Goal: Check status: Check status

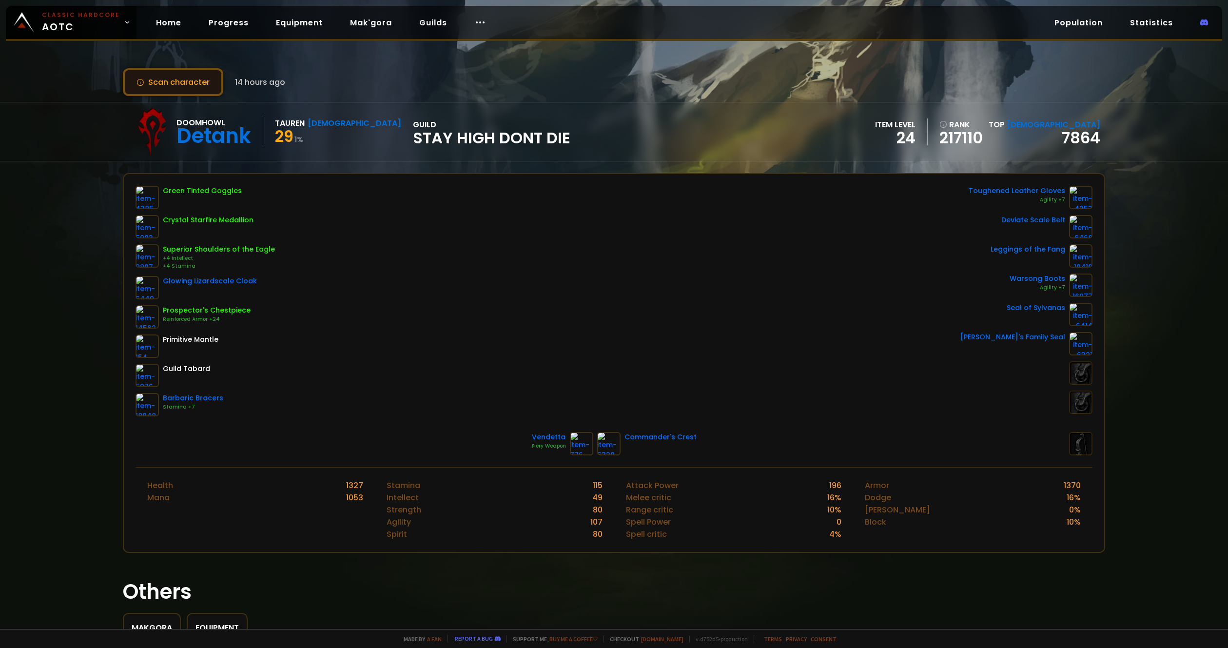
click at [201, 85] on button "Scan character" at bounding box center [173, 82] width 100 height 28
click at [173, 85] on button "Scan character" at bounding box center [173, 82] width 100 height 28
click at [179, 77] on button "Scan character" at bounding box center [173, 82] width 100 height 28
click at [139, 82] on icon at bounding box center [141, 83] width 8 height 8
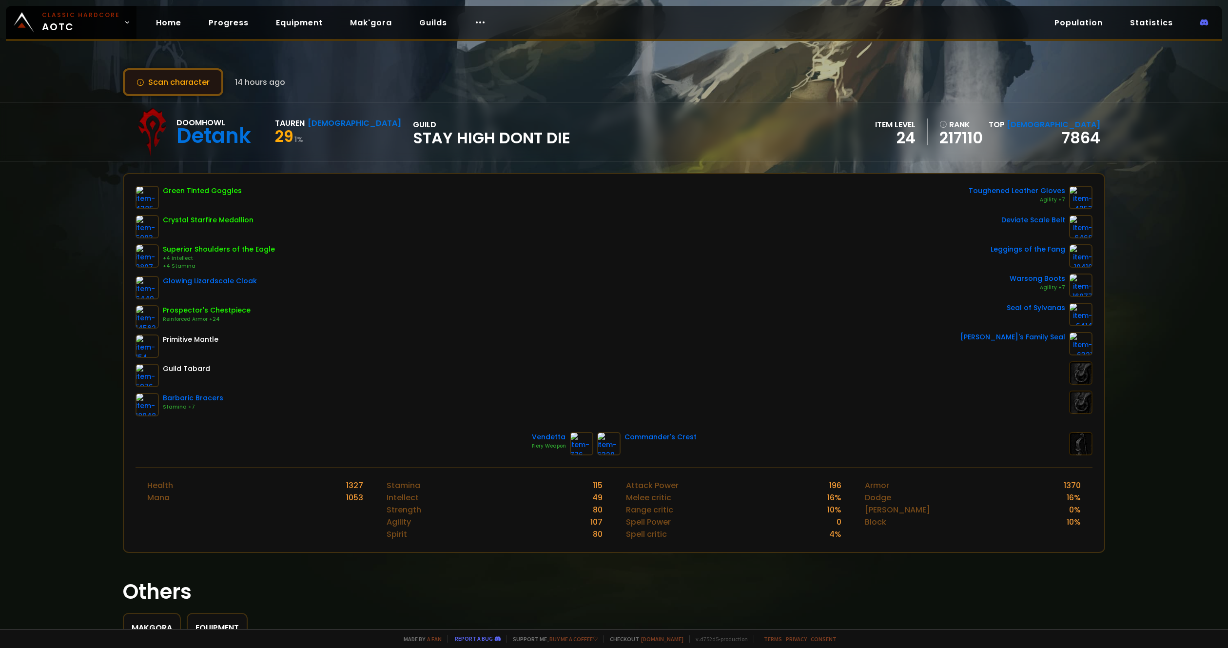
click at [188, 74] on button "Scan character" at bounding box center [173, 82] width 100 height 28
click at [186, 78] on button "Scan character" at bounding box center [173, 82] width 100 height 28
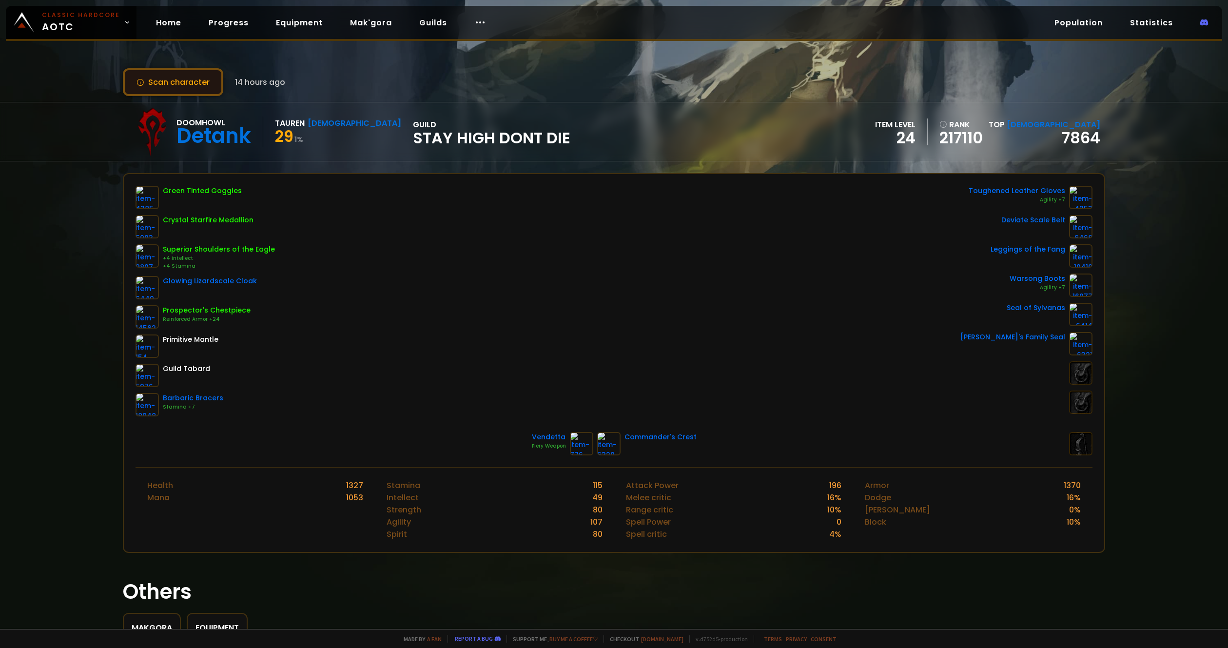
click at [186, 78] on button "Scan character" at bounding box center [173, 82] width 100 height 28
click at [139, 84] on icon at bounding box center [141, 83] width 8 height 8
click at [484, 144] on span "Stay High Dont Die" at bounding box center [492, 138] width 158 height 15
click at [162, 67] on div "Scan character 14 hours ago Doomhowl Detank Tauren Shaman 29 1 % guild Stay Hig…" at bounding box center [614, 314] width 1228 height 629
click at [160, 72] on button "Scan character" at bounding box center [173, 82] width 100 height 28
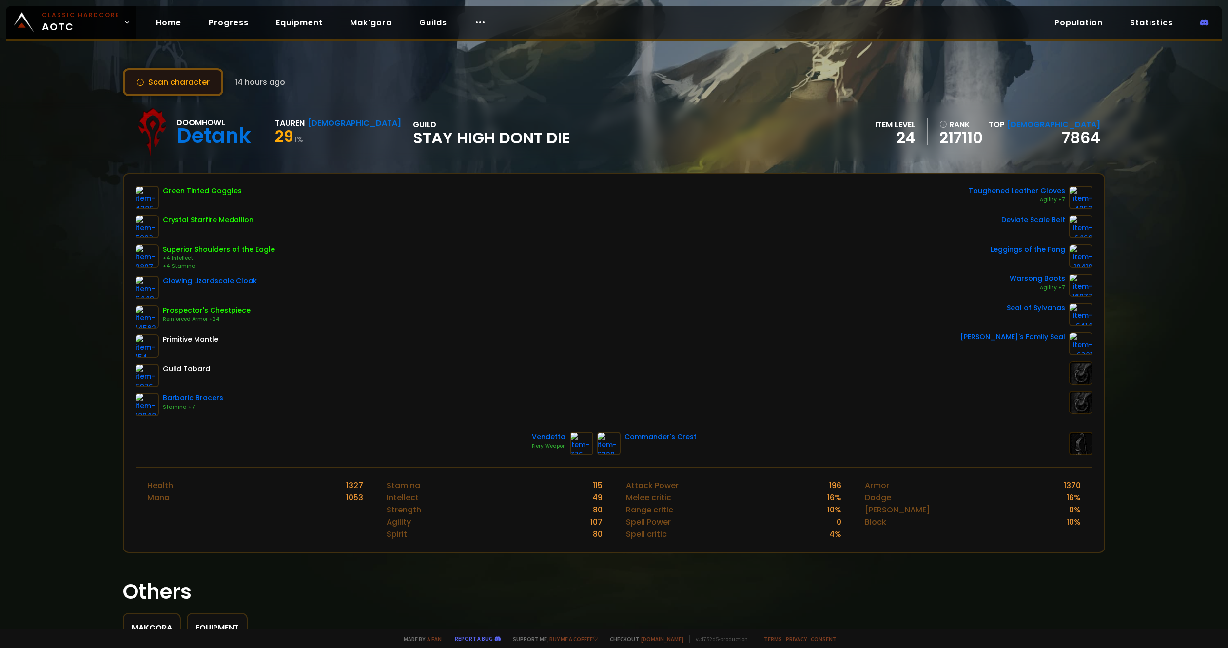
click at [161, 79] on button "Scan character" at bounding box center [173, 82] width 100 height 28
click at [178, 85] on button "Scan character" at bounding box center [173, 82] width 100 height 28
click at [178, 87] on button "Scan character" at bounding box center [173, 82] width 100 height 28
click at [178, 88] on button "Scan character" at bounding box center [173, 82] width 100 height 28
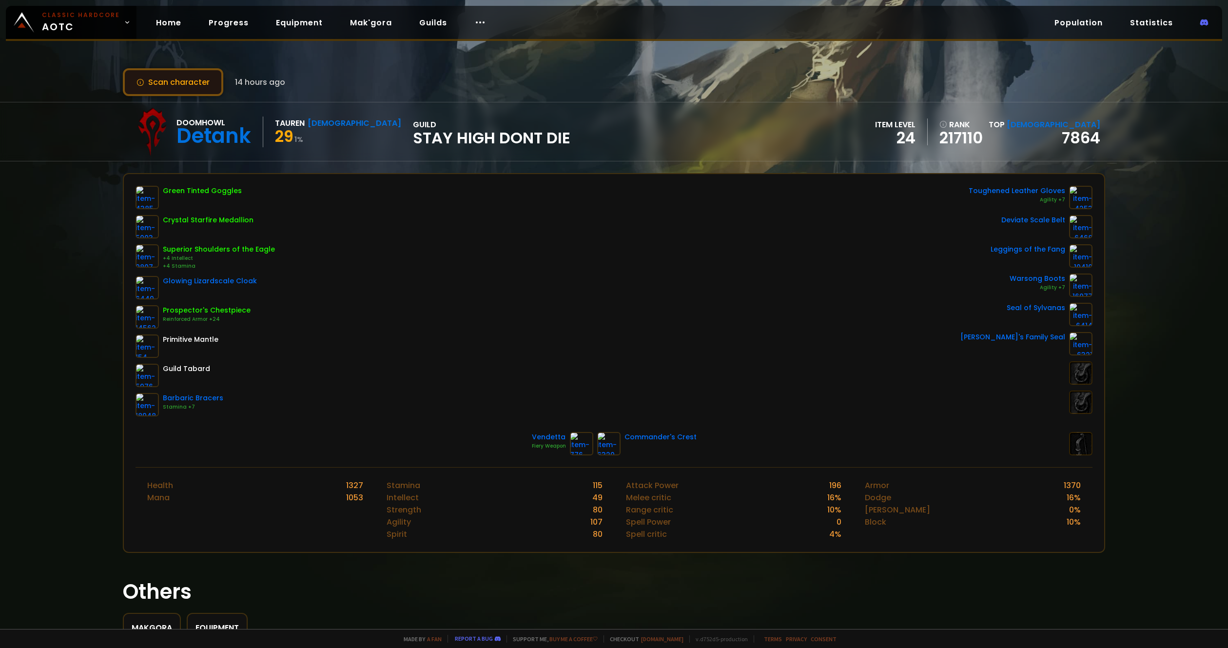
click at [178, 88] on button "Scan character" at bounding box center [173, 82] width 100 height 28
click at [174, 93] on button "Scan character" at bounding box center [173, 82] width 100 height 28
click at [174, 90] on button "Scan character" at bounding box center [173, 82] width 100 height 28
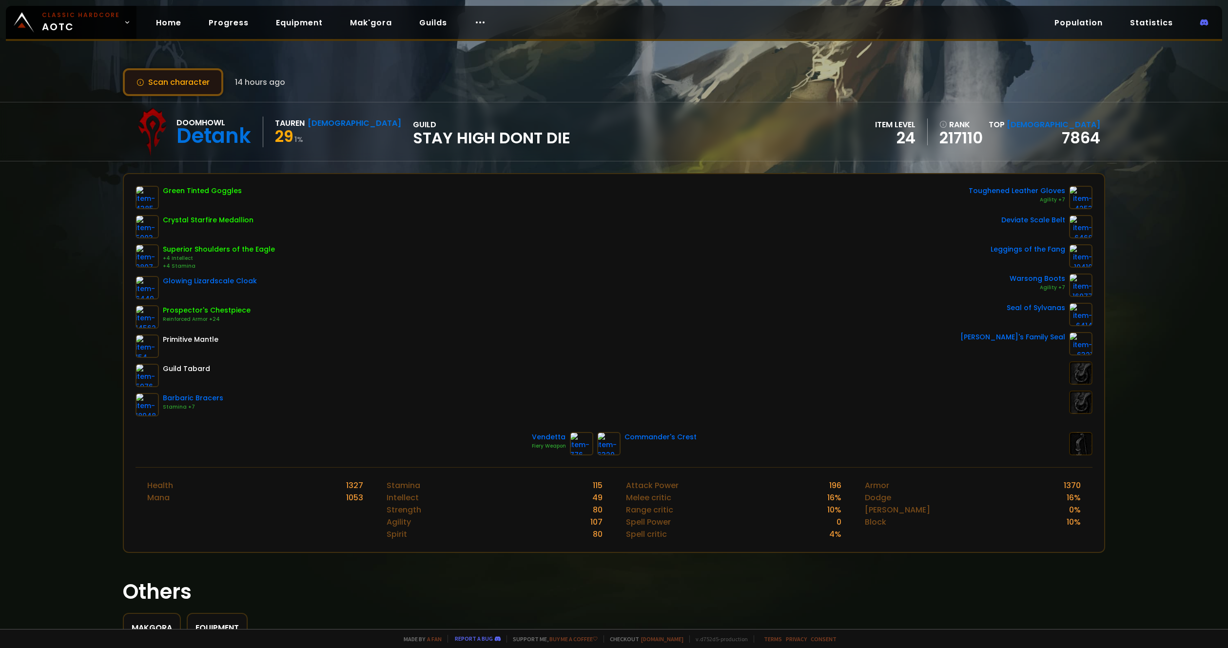
click at [174, 88] on button "Scan character" at bounding box center [173, 82] width 100 height 28
click at [176, 91] on button "Scan character" at bounding box center [173, 82] width 100 height 28
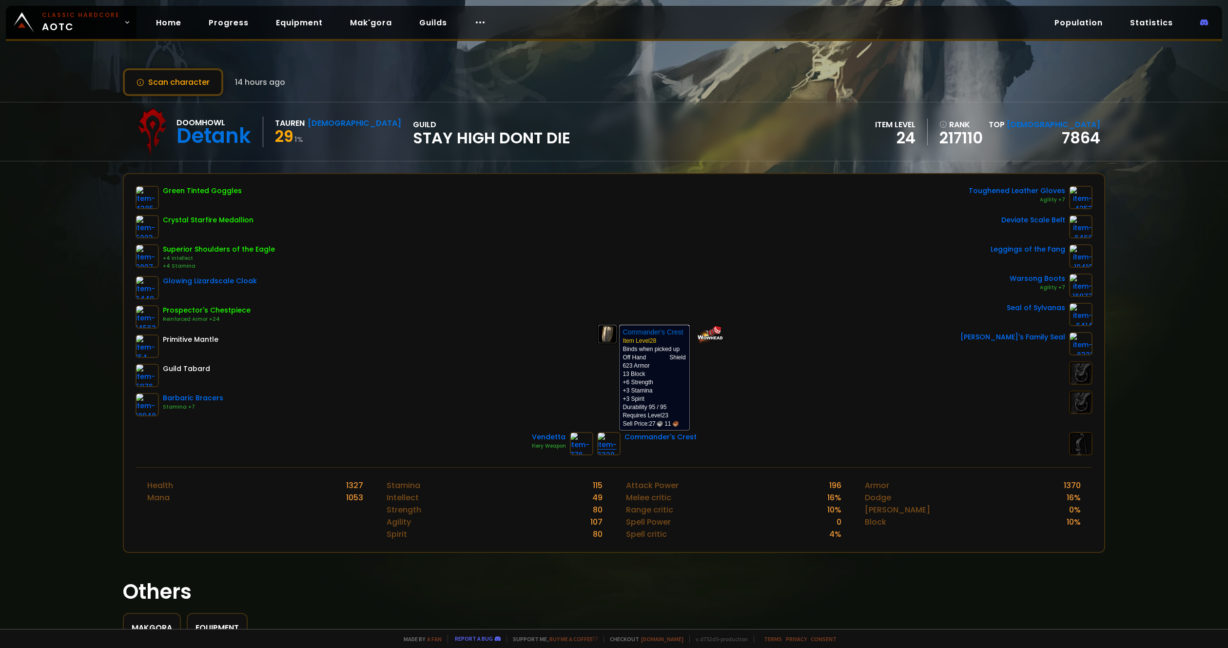
click at [600, 448] on img at bounding box center [608, 443] width 23 height 23
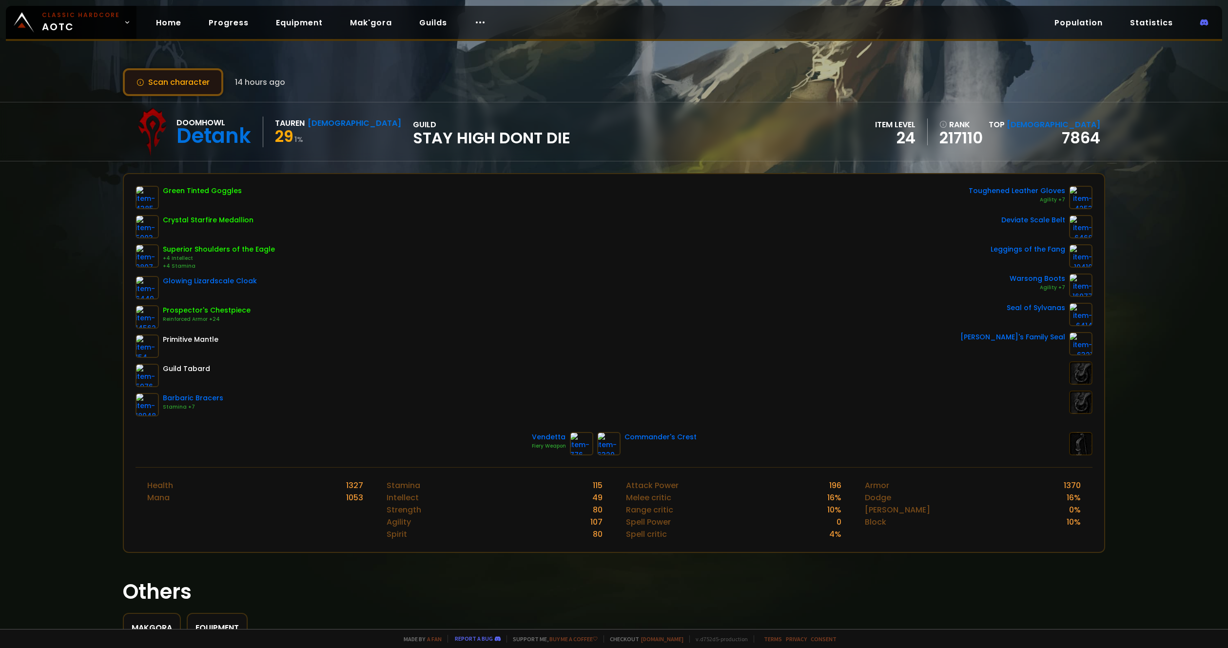
click at [196, 71] on button "Scan character" at bounding box center [173, 82] width 100 height 28
click at [195, 74] on button "Scan character" at bounding box center [173, 82] width 100 height 28
click at [177, 77] on button "Scan character" at bounding box center [173, 82] width 100 height 28
click at [71, 26] on span "Classic Hardcore AOTC" at bounding box center [81, 22] width 78 height 23
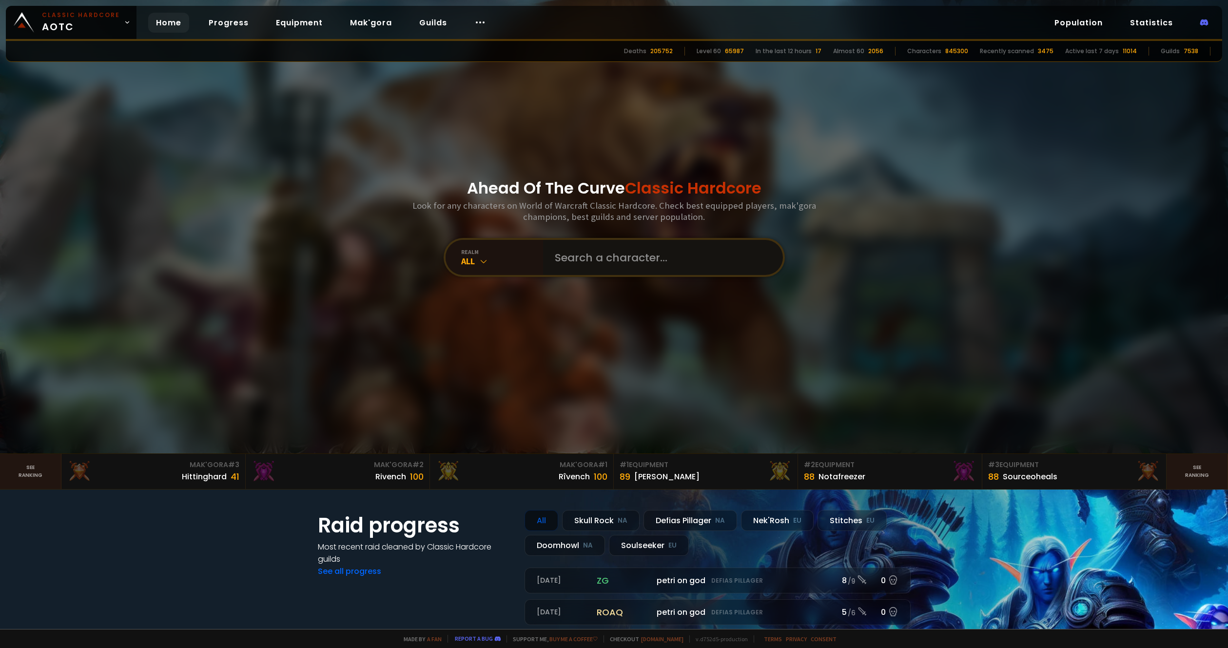
click at [609, 262] on input "text" at bounding box center [660, 257] width 222 height 35
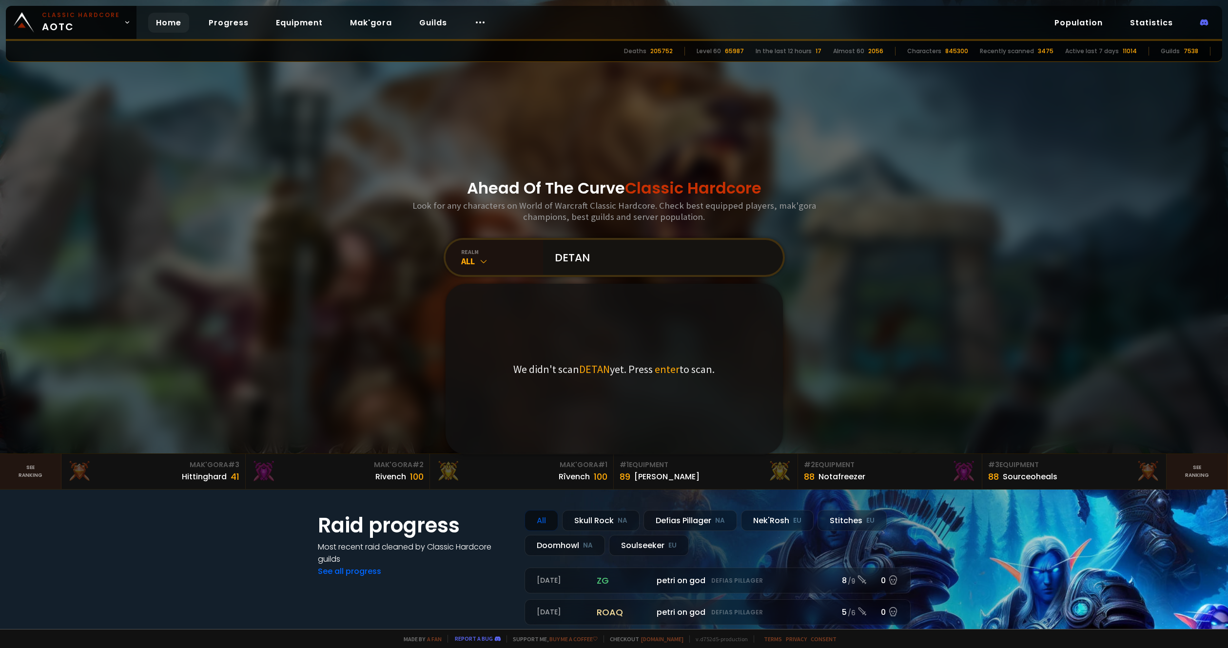
type input "DETANK"
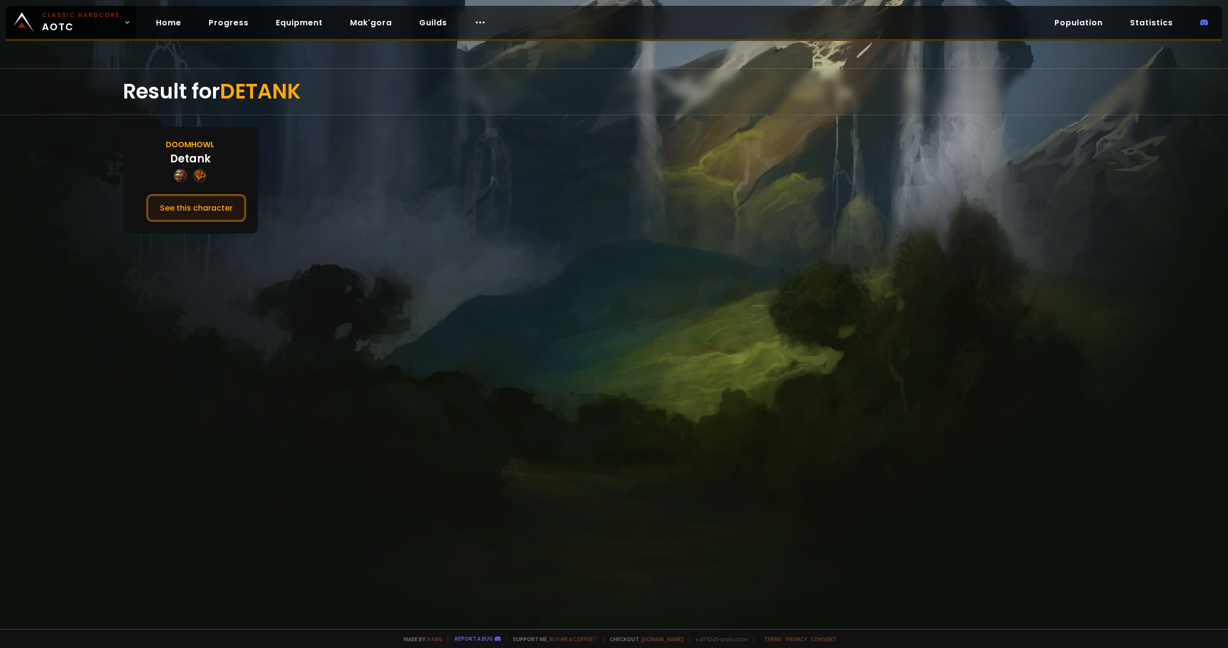
click at [208, 211] on button "See this character" at bounding box center [196, 208] width 100 height 28
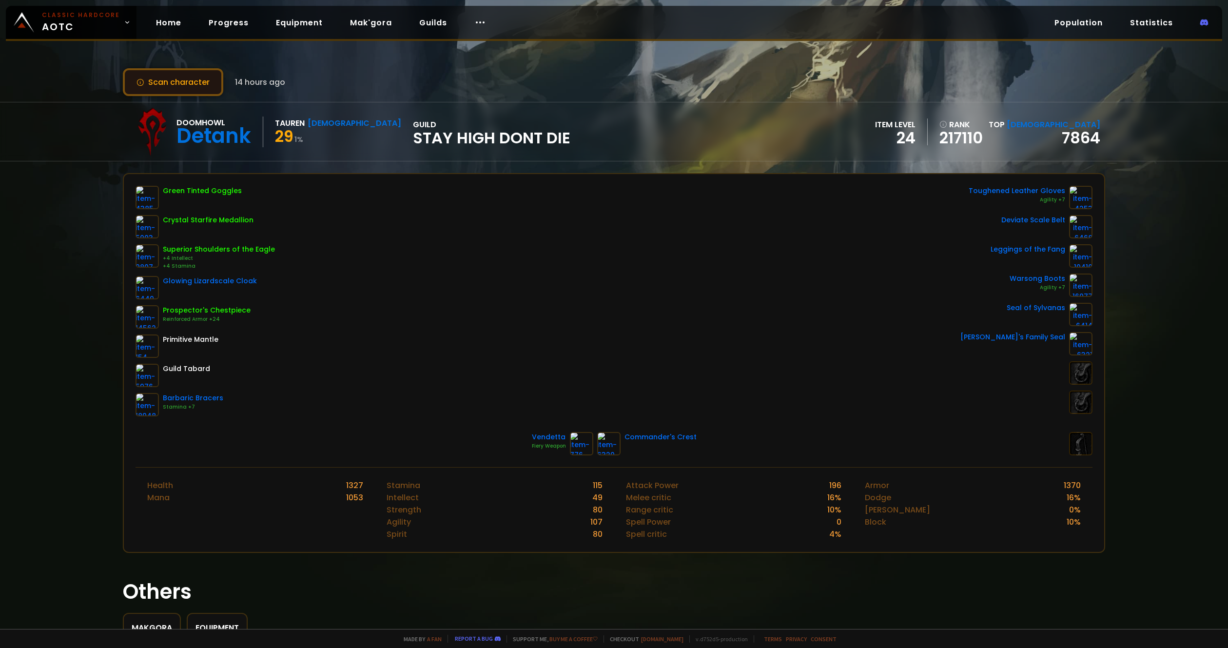
click at [175, 87] on button "Scan character" at bounding box center [173, 82] width 100 height 28
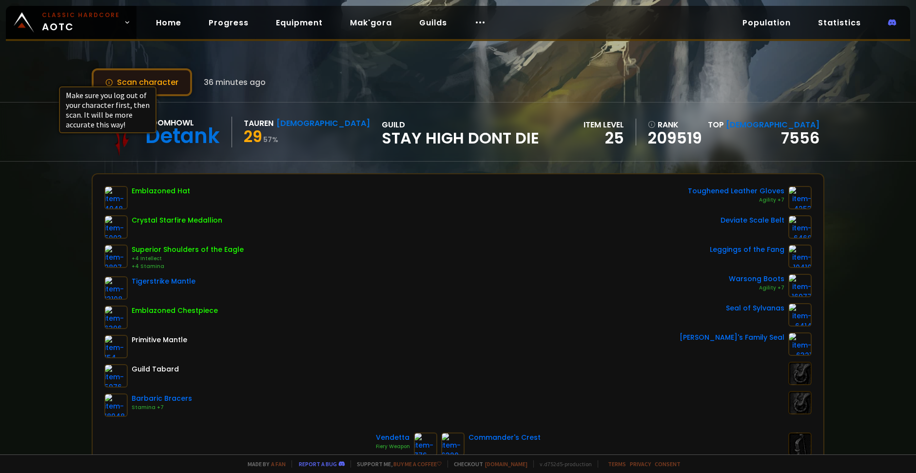
click at [110, 85] on icon at bounding box center [109, 83] width 8 height 8
